Goal: Transaction & Acquisition: Purchase product/service

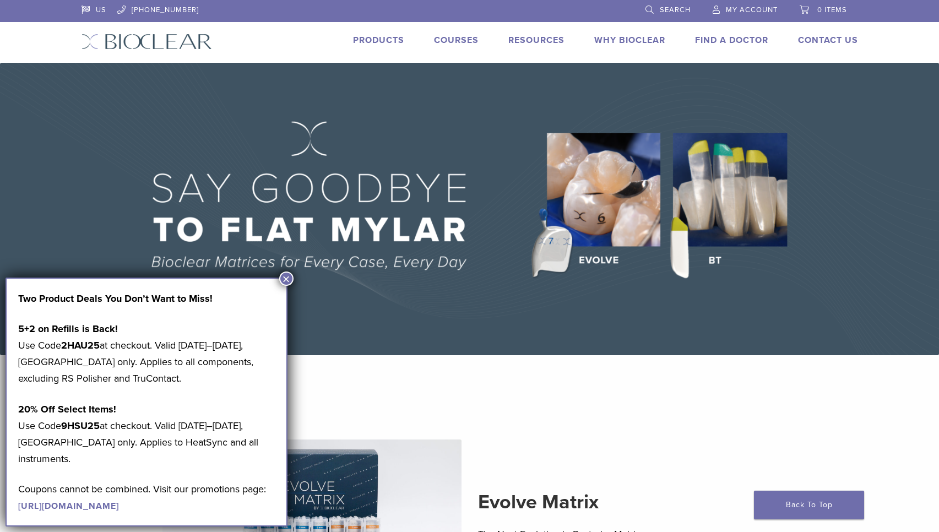
click at [289, 278] on button "×" at bounding box center [286, 279] width 14 height 14
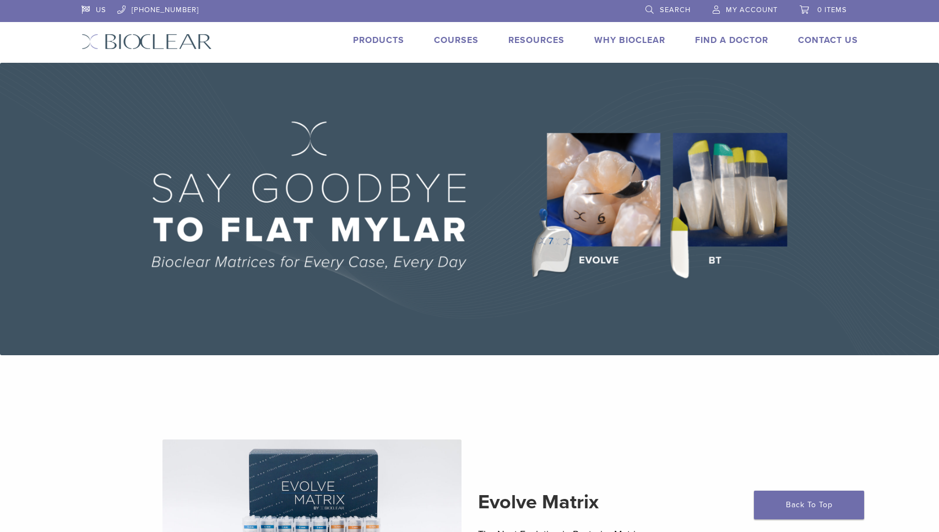
click at [381, 40] on link "Products" at bounding box center [378, 40] width 51 height 11
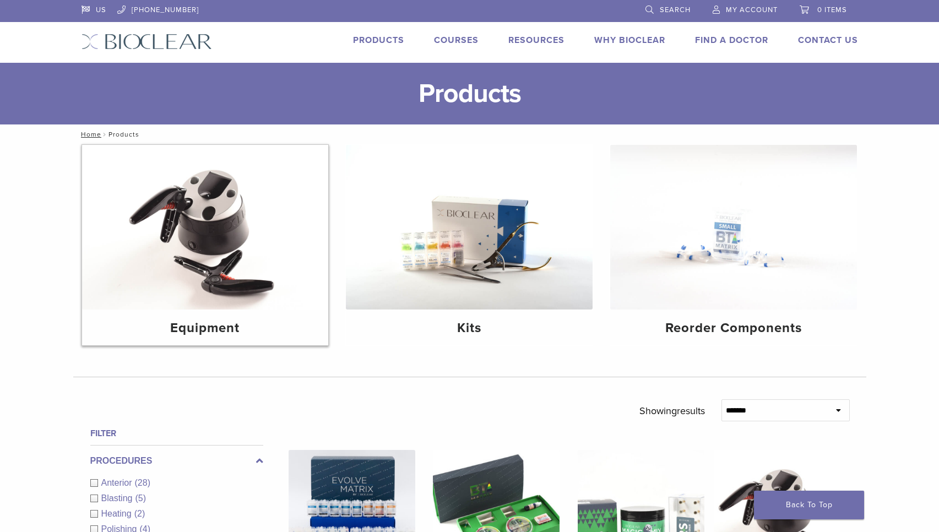
click at [214, 284] on img at bounding box center [205, 227] width 247 height 165
click at [450, 225] on img at bounding box center [469, 227] width 247 height 165
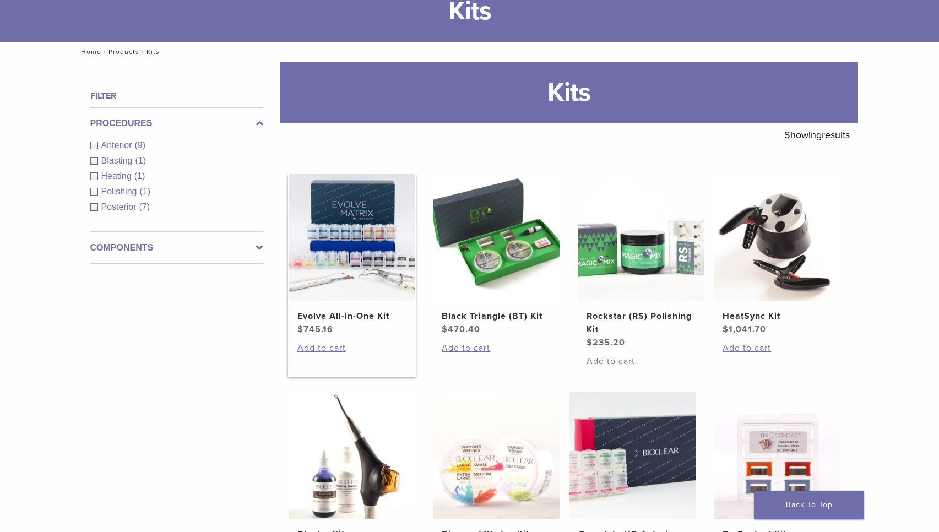
scroll to position [84, 0]
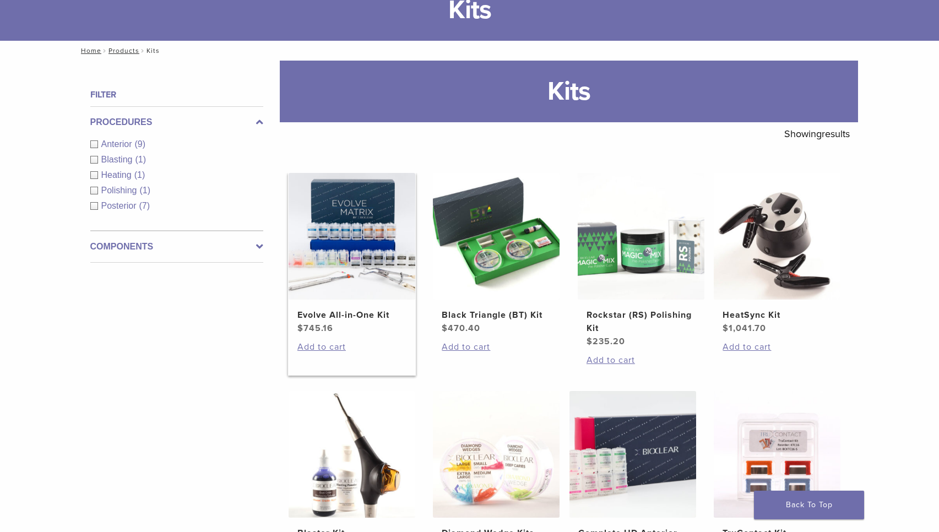
click at [347, 302] on link "Evolve All-in-One Kit $ 745.16" at bounding box center [352, 254] width 128 height 162
click at [513, 250] on img at bounding box center [496, 236] width 127 height 127
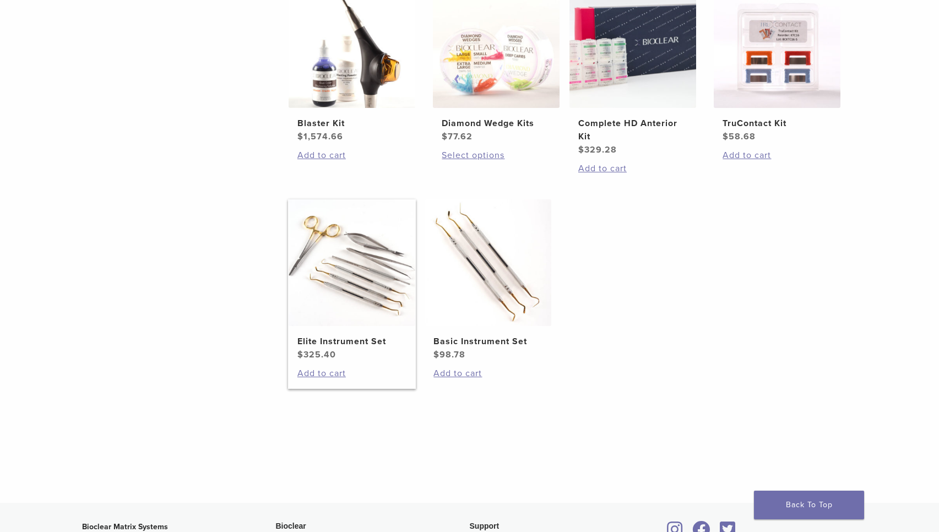
scroll to position [494, 0]
click at [322, 375] on link "Add to cart" at bounding box center [352, 372] width 109 height 13
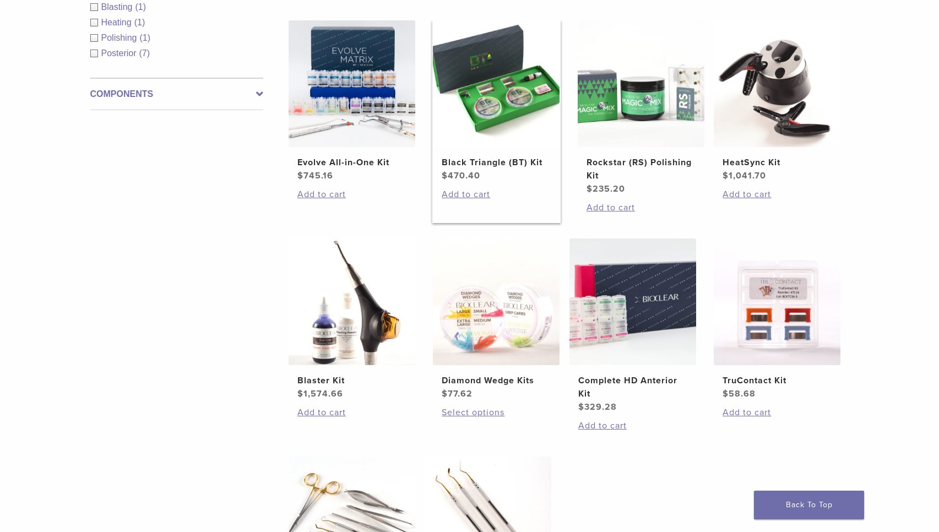
scroll to position [234, 0]
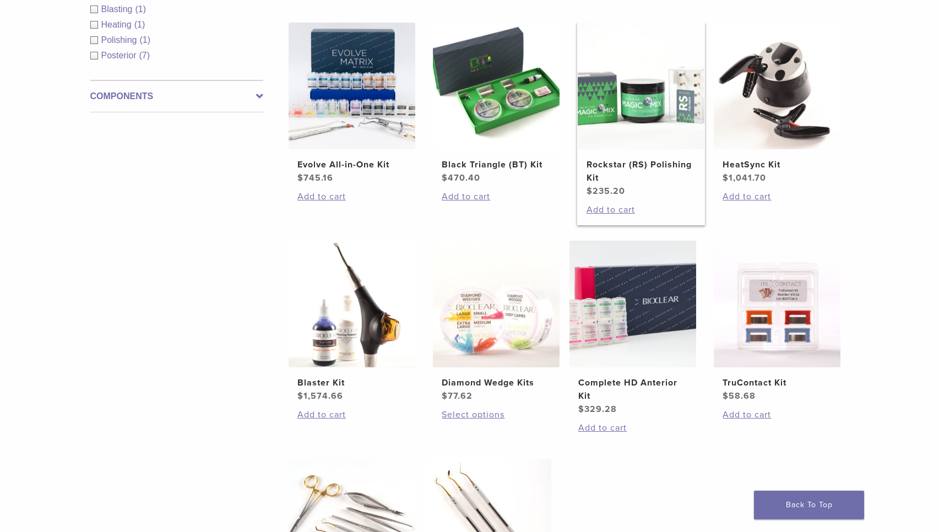
click at [649, 123] on img at bounding box center [641, 86] width 127 height 127
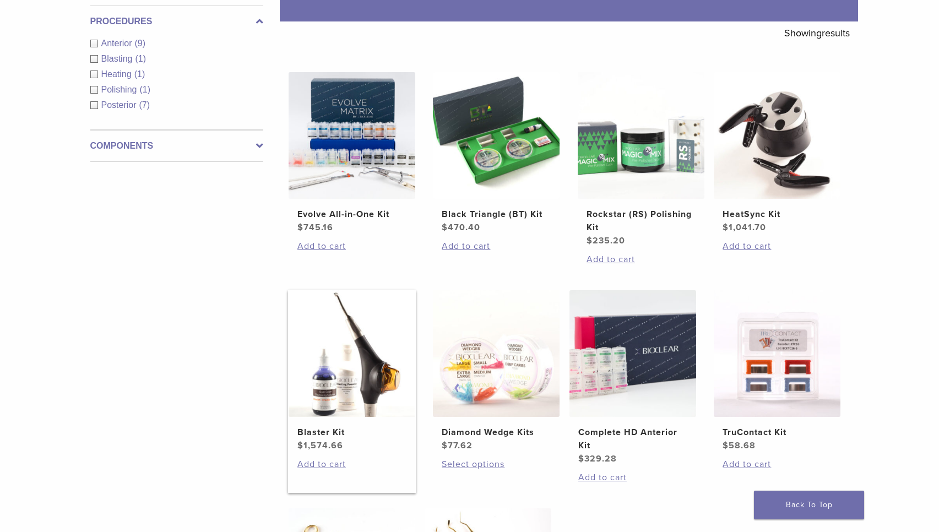
scroll to position [183, 0]
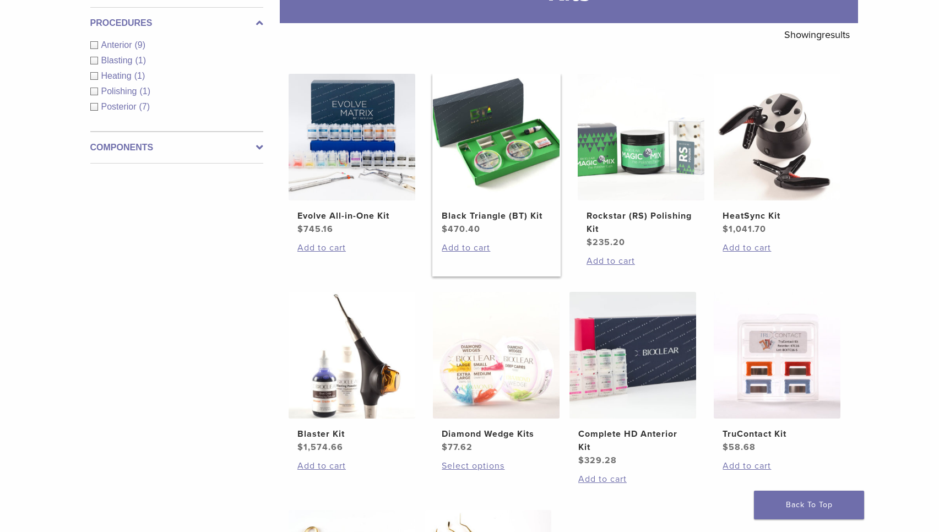
click at [492, 161] on img at bounding box center [496, 137] width 127 height 127
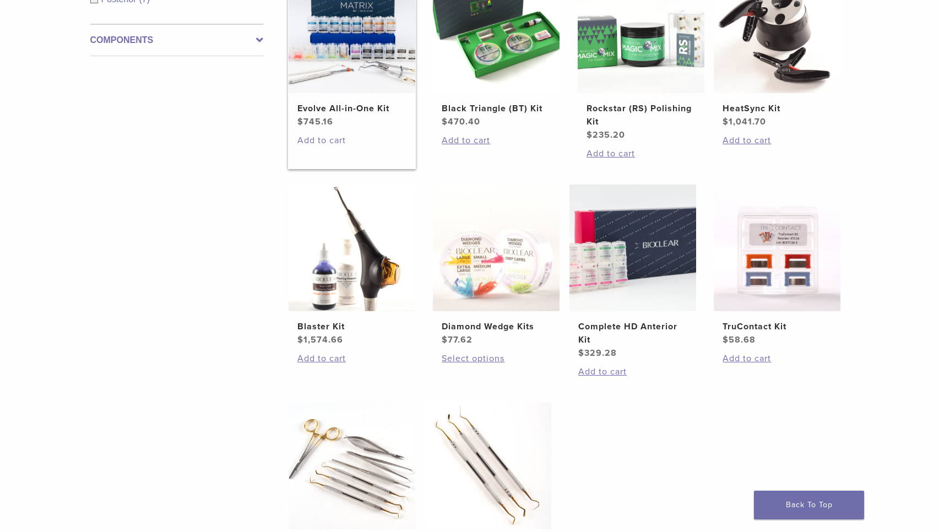
scroll to position [295, 0]
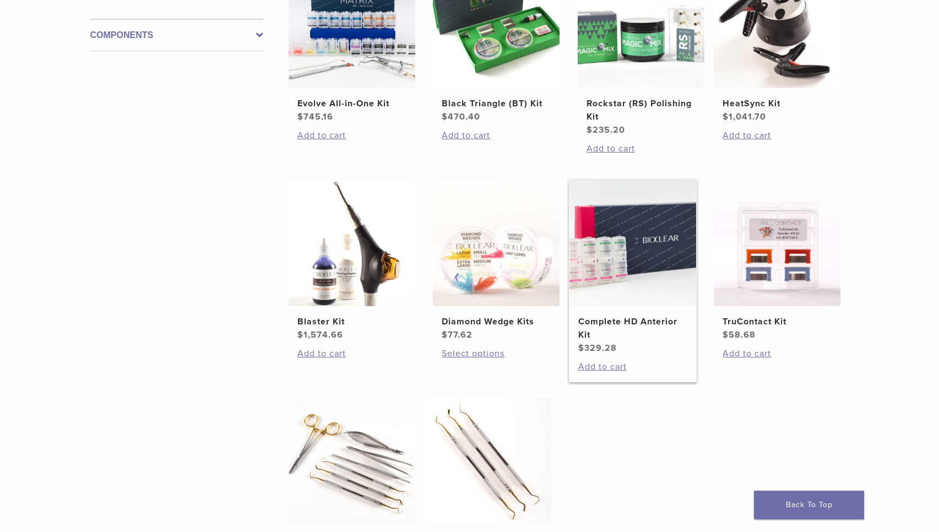
click at [663, 229] on img at bounding box center [633, 243] width 127 height 127
click at [628, 324] on h2 "Complete HD Anterior Kit" at bounding box center [632, 328] width 109 height 26
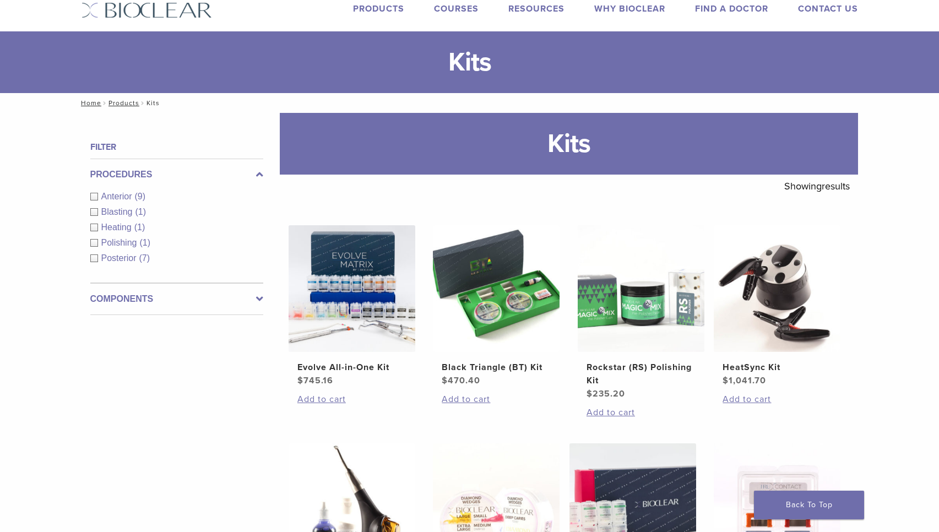
scroll to position [33, 0]
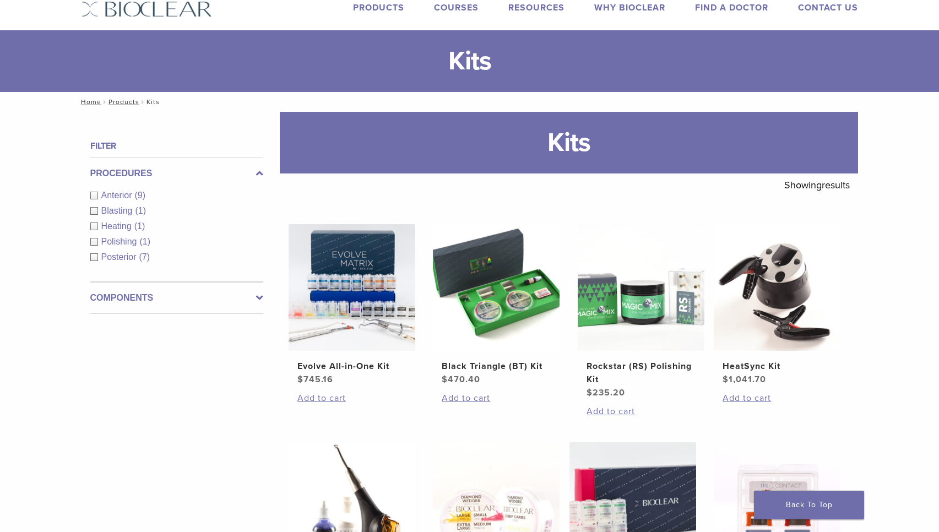
click at [136, 212] on span "(1)" at bounding box center [140, 210] width 11 height 9
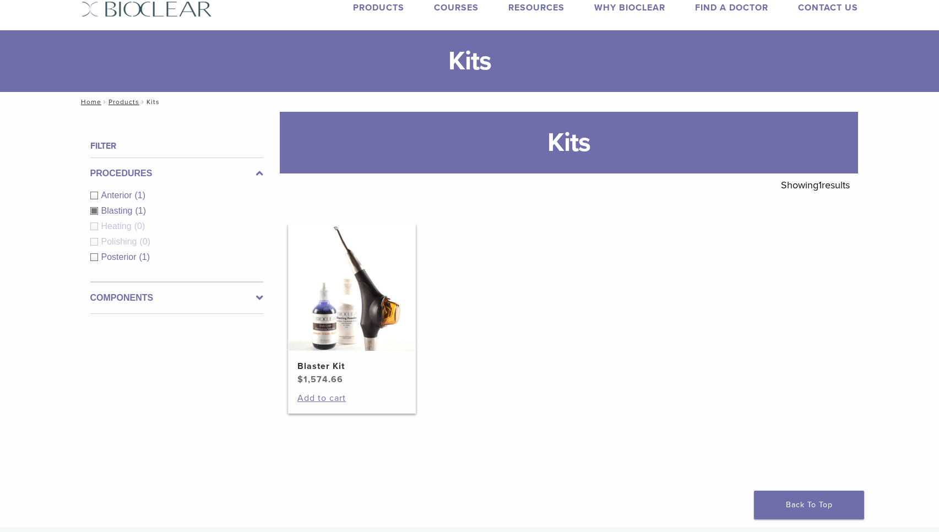
click at [331, 324] on img at bounding box center [352, 287] width 127 height 127
click at [100, 210] on div "Blasting (1)" at bounding box center [176, 210] width 173 height 13
click at [104, 261] on div "Procedures Anterior (1) Blasting (1) Heating (0) Polishing (0) Posterior (1)" at bounding box center [176, 220] width 173 height 125
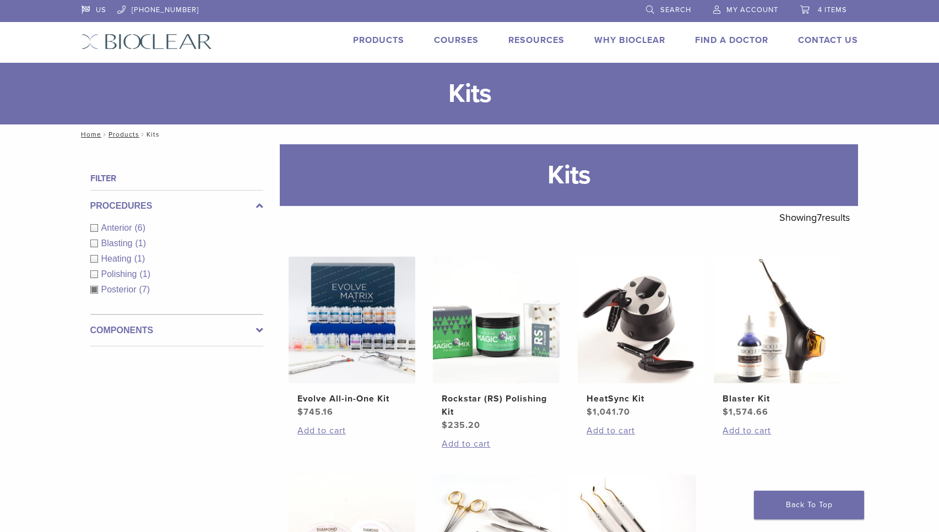
click at [822, 14] on span "4 items" at bounding box center [832, 10] width 29 height 9
click at [828, 12] on span "4 items" at bounding box center [832, 10] width 29 height 9
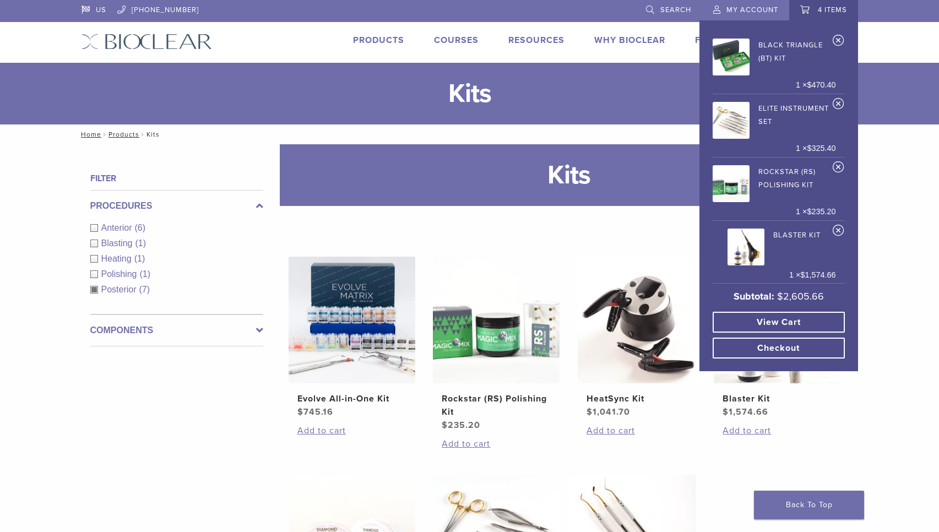
click at [810, 317] on link "View cart" at bounding box center [779, 322] width 132 height 21
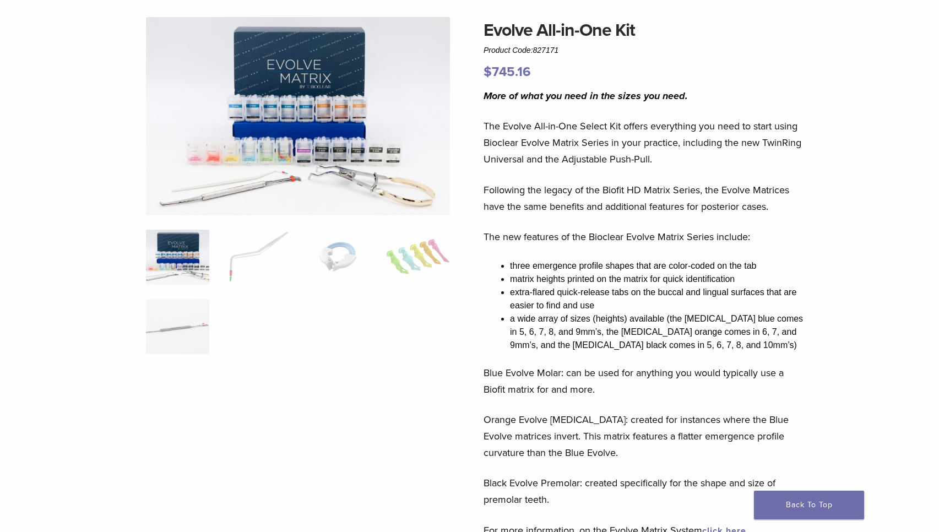
scroll to position [84, 0]
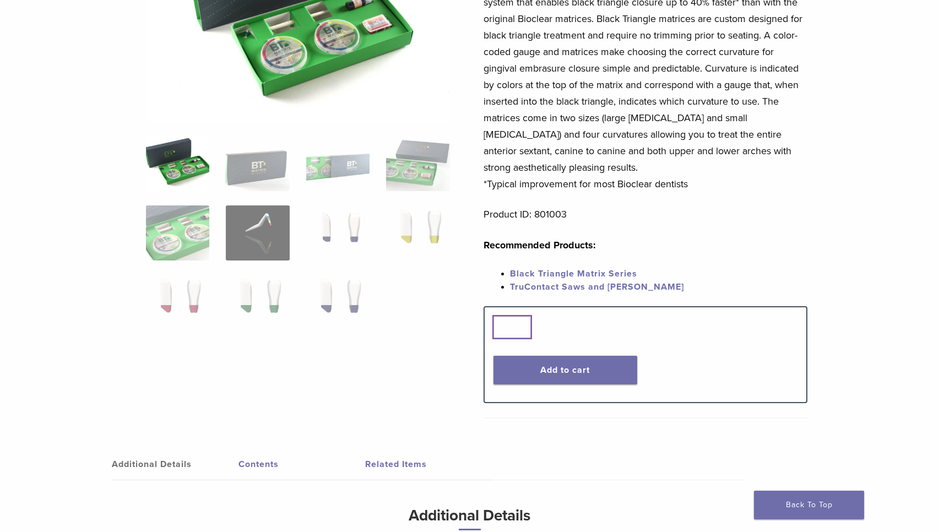
scroll to position [196, 0]
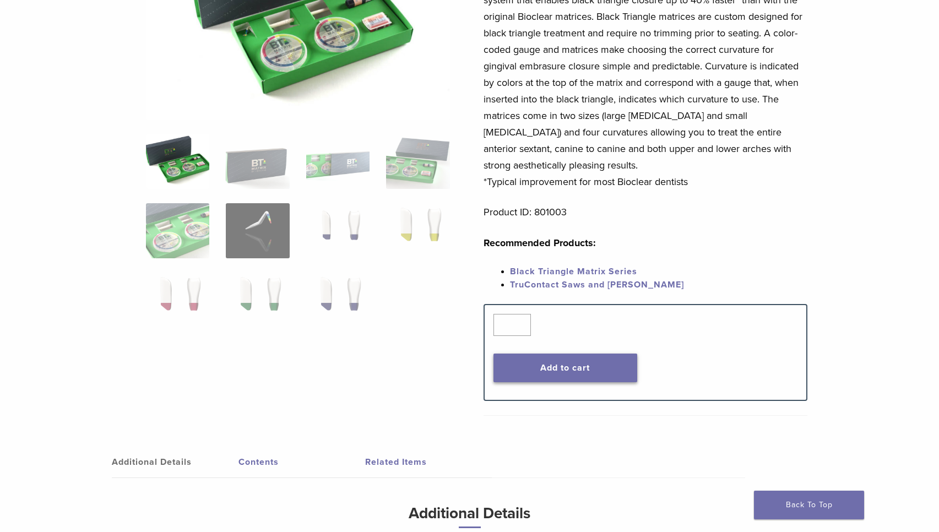
click at [564, 369] on button "Add to cart" at bounding box center [566, 368] width 144 height 29
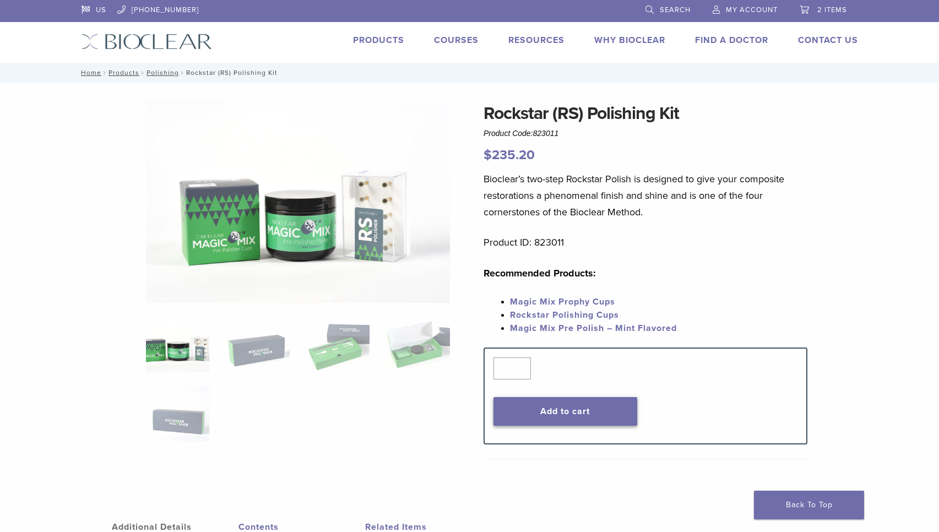
click at [559, 414] on button "Add to cart" at bounding box center [566, 411] width 144 height 29
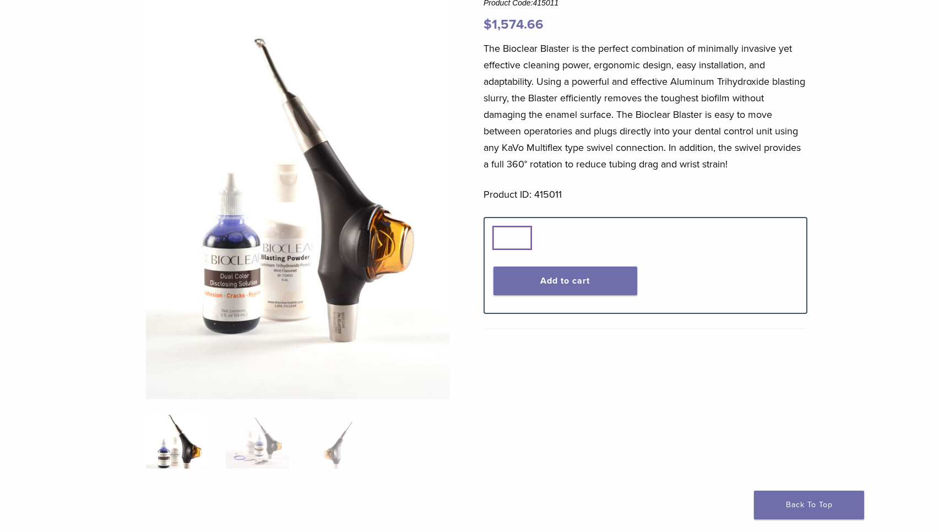
scroll to position [132, 0]
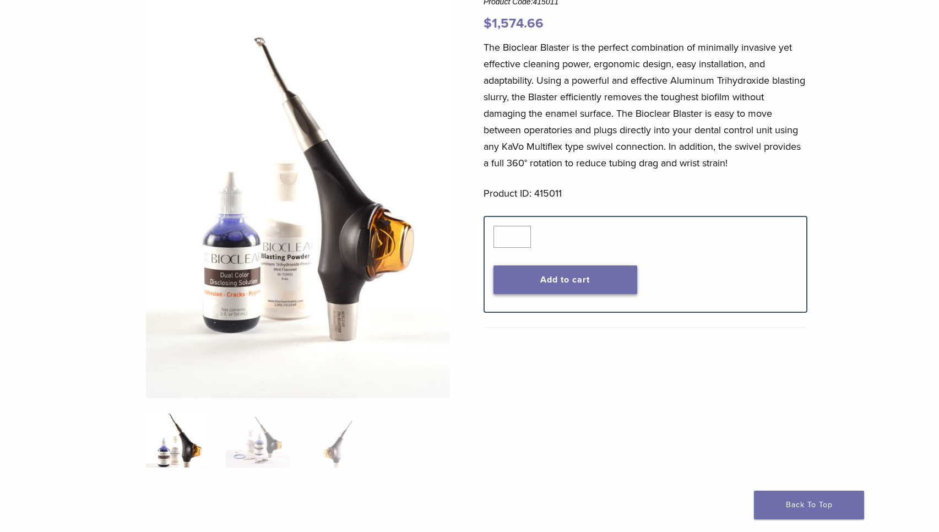
click at [532, 284] on button "Add to cart" at bounding box center [566, 280] width 144 height 29
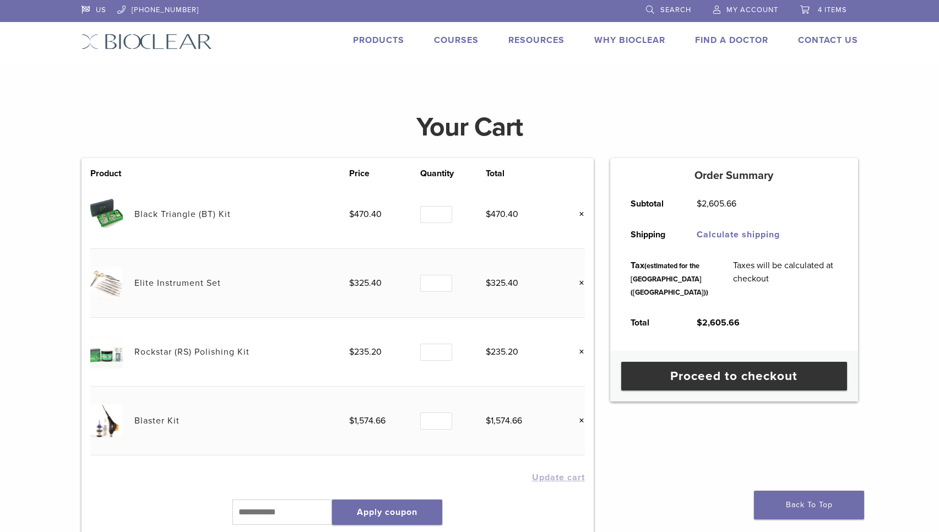
click at [810, 307] on td "Taxes will be calculated at checkout" at bounding box center [785, 278] width 129 height 57
